Goal: Task Accomplishment & Management: Complete application form

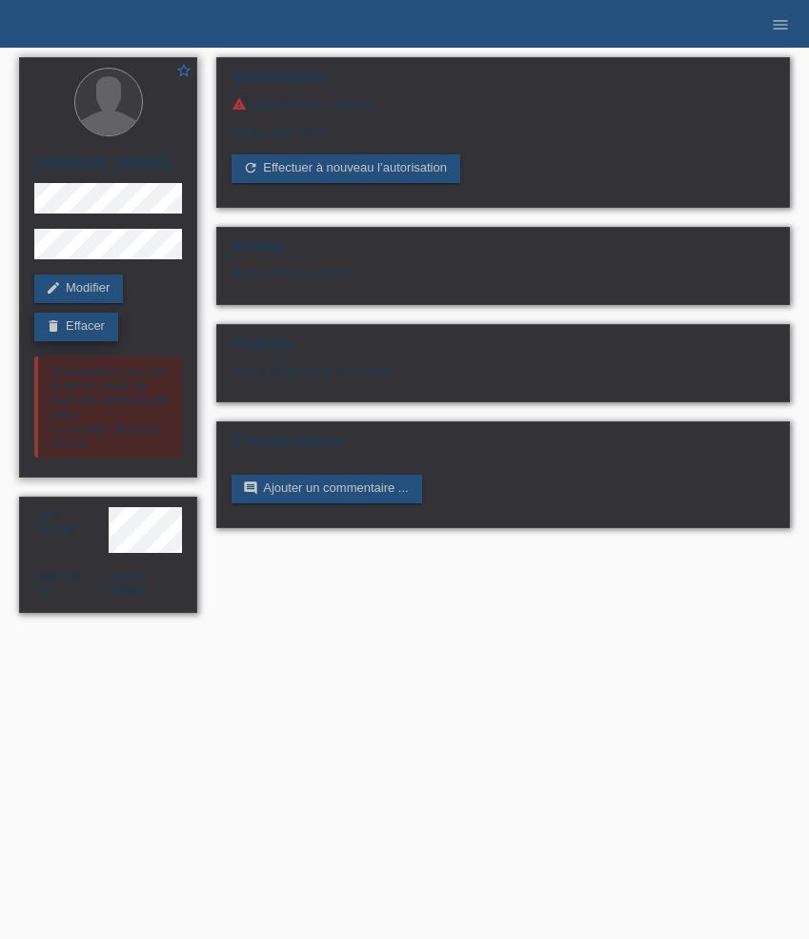
click at [99, 326] on link "delete Effacer" at bounding box center [76, 327] width 84 height 29
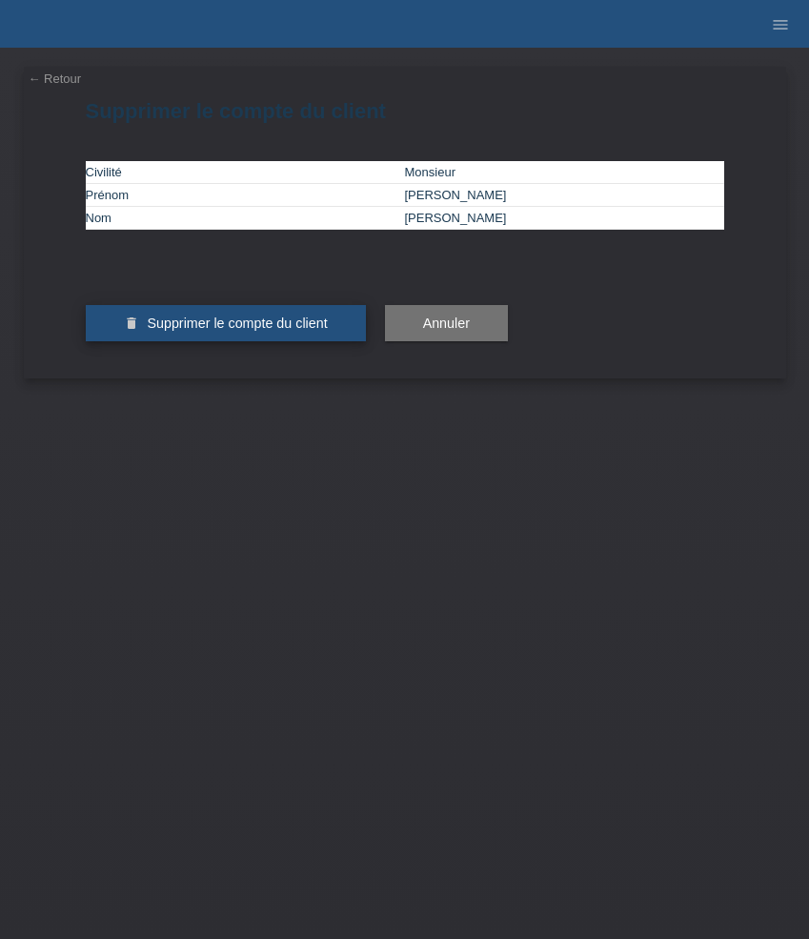
click at [164, 331] on span "Supprimer le compte du client" at bounding box center [237, 323] width 180 height 15
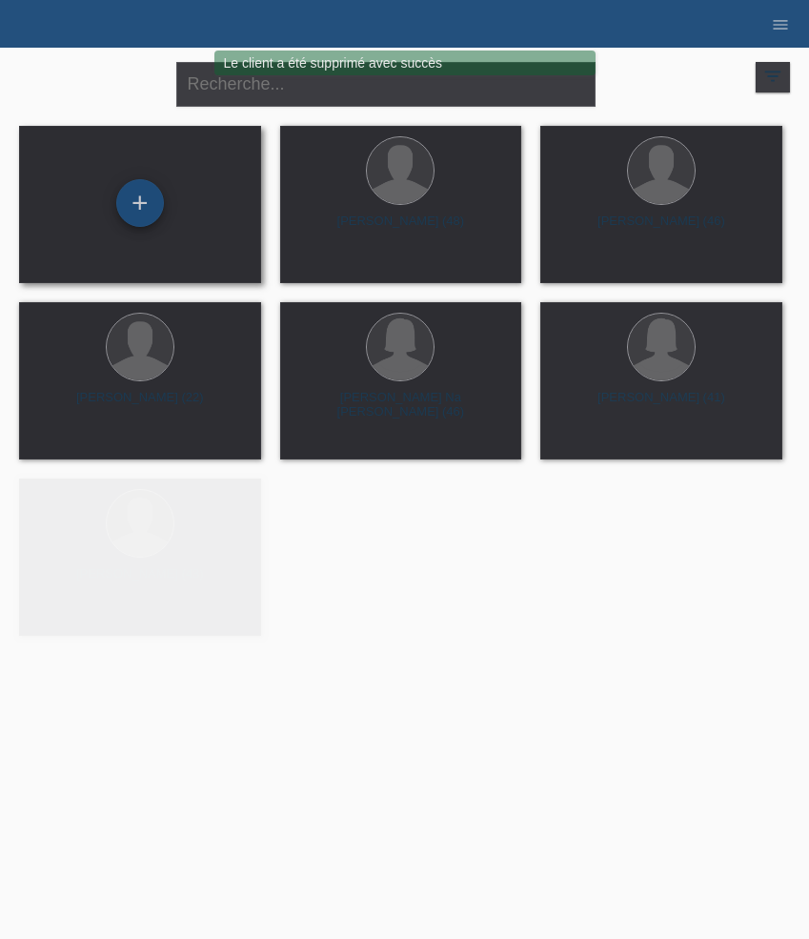
click at [135, 215] on div "+" at bounding box center [140, 203] width 48 height 48
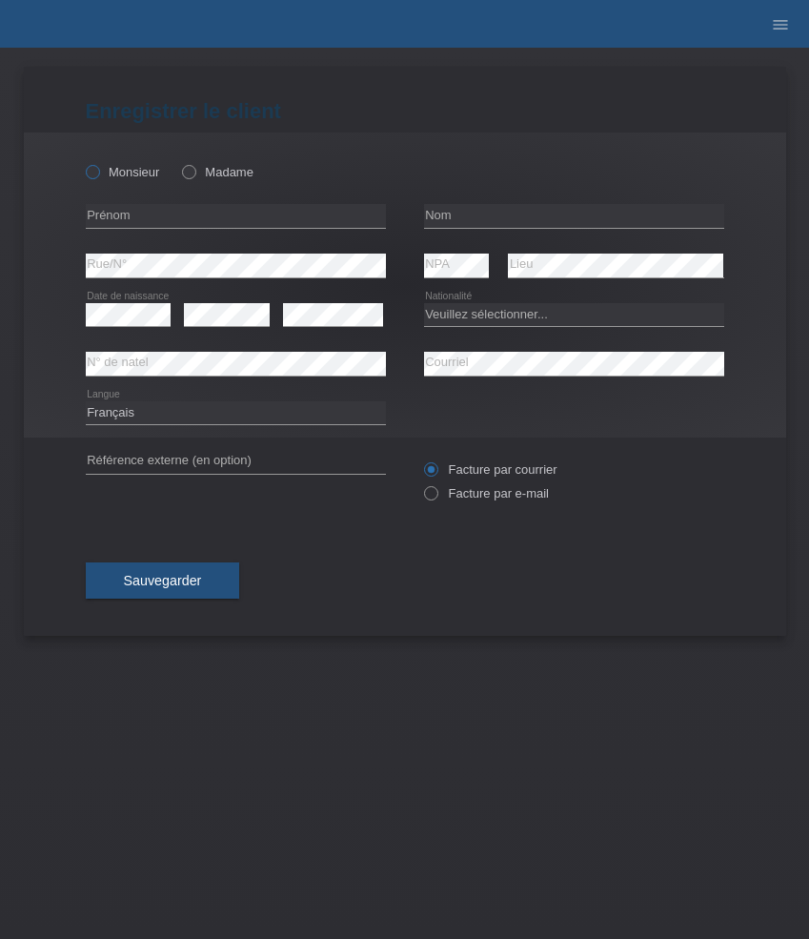
click at [111, 167] on label "Monsieur" at bounding box center [123, 172] width 74 height 14
click at [98, 167] on input "Monsieur" at bounding box center [92, 171] width 12 height 12
radio input "true"
click at [186, 218] on input "text" at bounding box center [236, 216] width 300 height 24
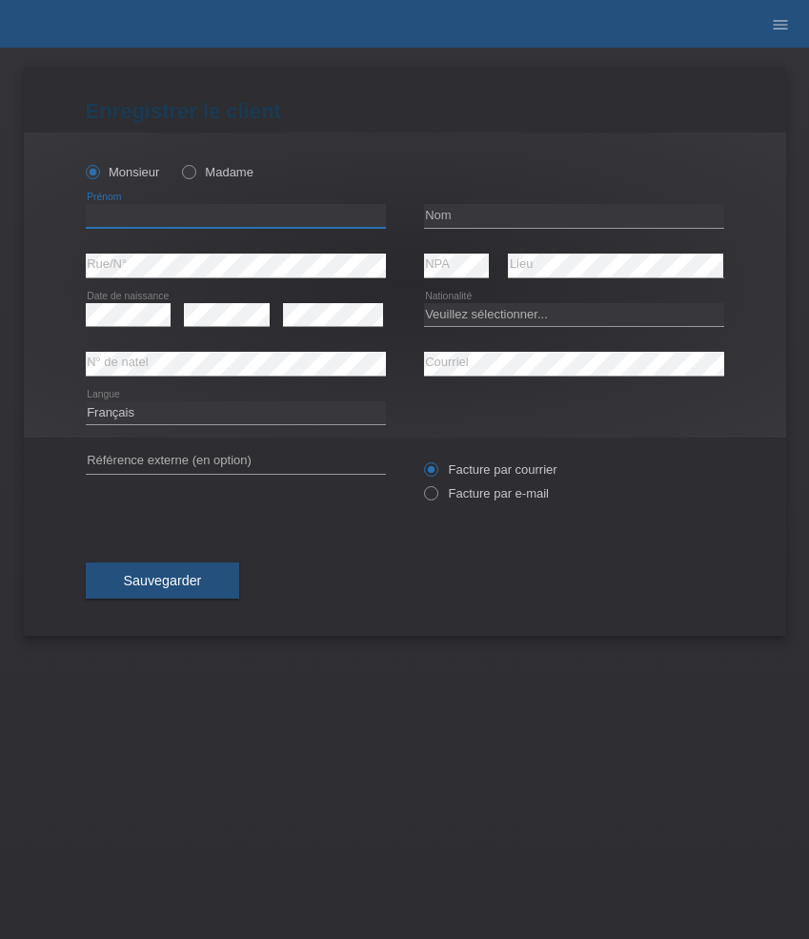
paste input "[PERSON_NAME]"
type input "[PERSON_NAME]"
click at [476, 219] on input "text" at bounding box center [574, 216] width 300 height 24
paste input "Allanfranchini"
type input "Allanfranchini"
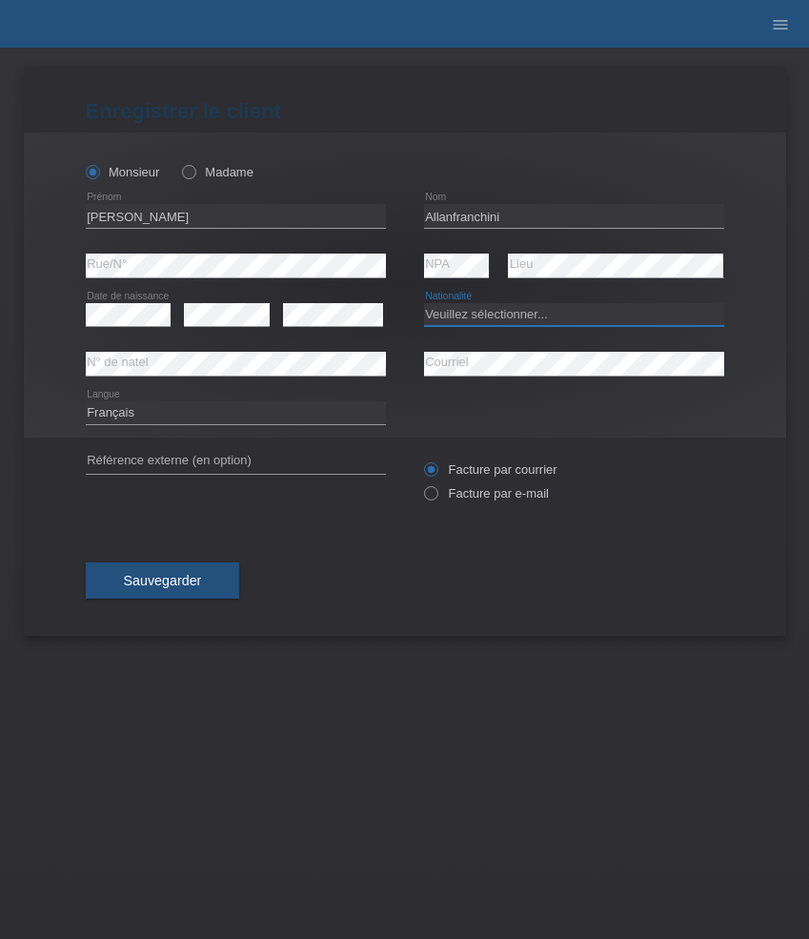
click at [484, 315] on select "Veuillez sélectionner... Suisse Allemagne Autriche Liechtenstein ------------ A…" at bounding box center [574, 314] width 300 height 23
select select "CH"
click at [424, 303] on select "Veuillez sélectionner... Suisse Allemagne Autriche Liechtenstein ------------ A…" at bounding box center [574, 314] width 300 height 23
click at [501, 501] on label "Facture par e-mail" at bounding box center [486, 493] width 125 height 14
click at [437, 503] on input "Facture par e-mail" at bounding box center [430, 498] width 12 height 24
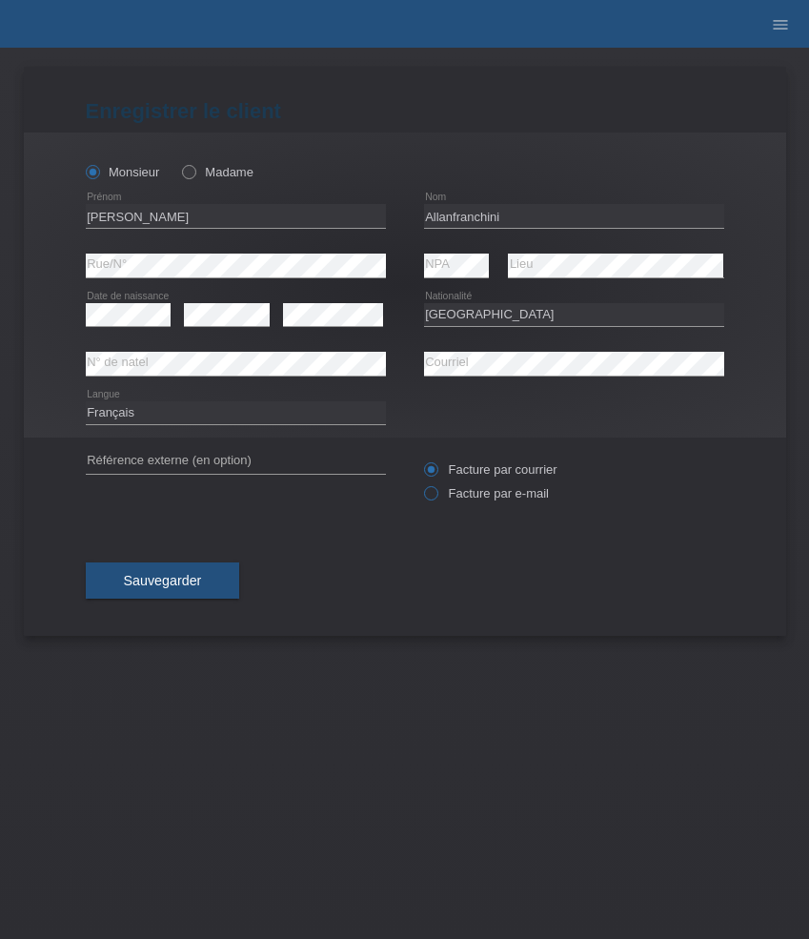
radio input "true"
click at [223, 583] on button "Sauvegarder" at bounding box center [163, 581] width 154 height 36
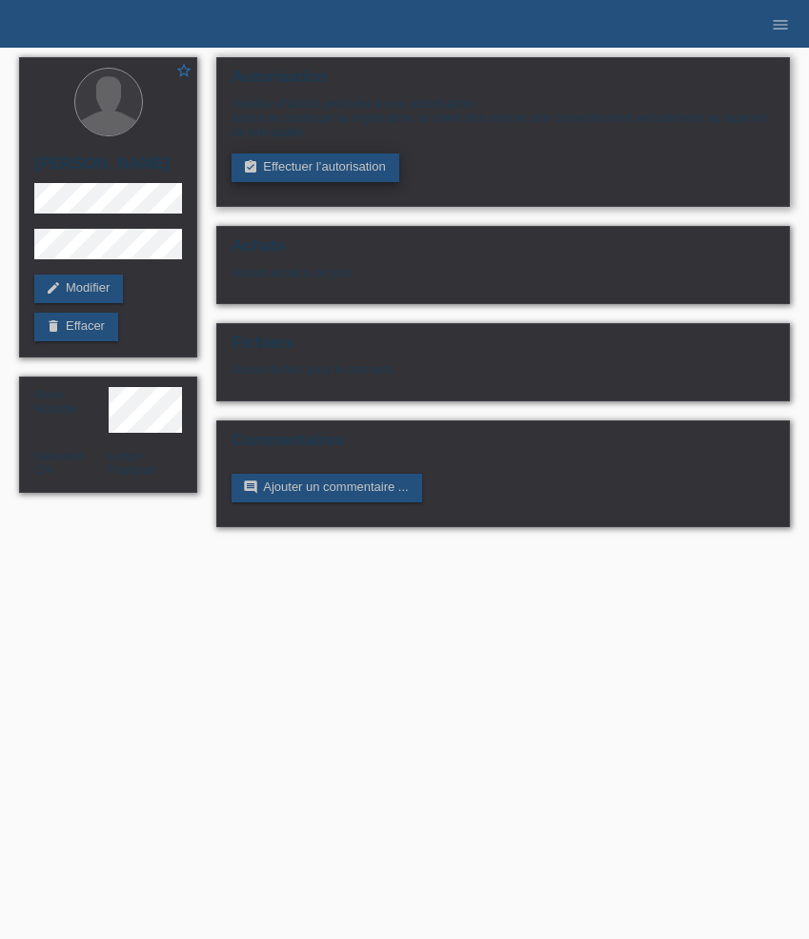
click at [321, 174] on link "assignment_turned_in Effectuer l’autorisation" at bounding box center [315, 167] width 167 height 29
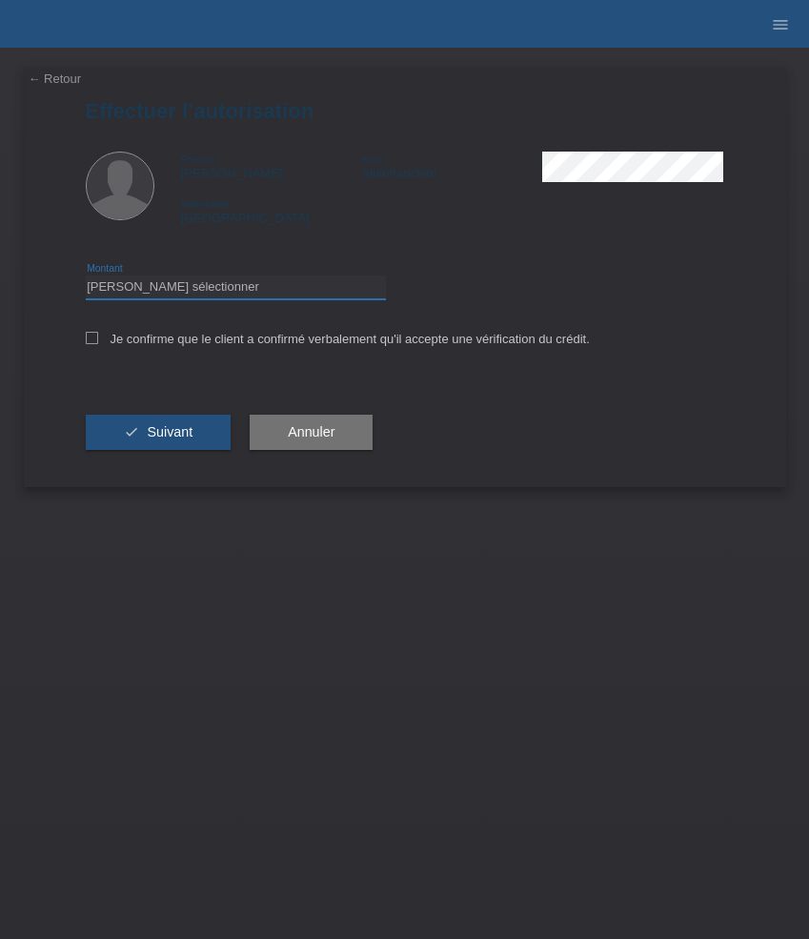
click at [259, 283] on select "Veuillez sélectionner CHF 1.00 - CHF 499.00 CHF 500.00 - CHF 1'999.00 CHF 2'000…" at bounding box center [236, 287] width 300 height 23
select select "3"
click at [86, 278] on select "Veuillez sélectionner CHF 1.00 - CHF 499.00 CHF 500.00 - CHF 1'999.00 CHF 2'000…" at bounding box center [236, 287] width 300 height 23
click at [245, 339] on label "Je confirme que le client a confirmé verbalement qu'il accepte une vérification…" at bounding box center [338, 339] width 504 height 14
click at [98, 339] on input "Je confirme que le client a confirmé verbalement qu'il accepte une vérification…" at bounding box center [92, 338] width 12 height 12
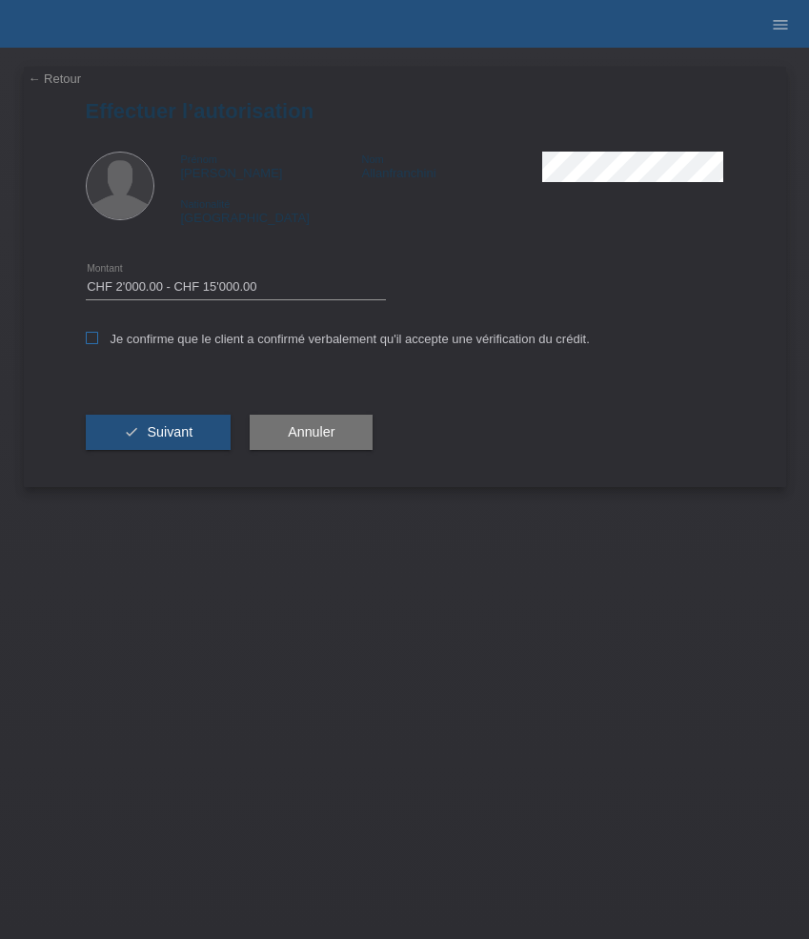
checkbox input "true"
click at [181, 433] on span "Suivant" at bounding box center [170, 431] width 46 height 15
